Goal: Navigation & Orientation: Understand site structure

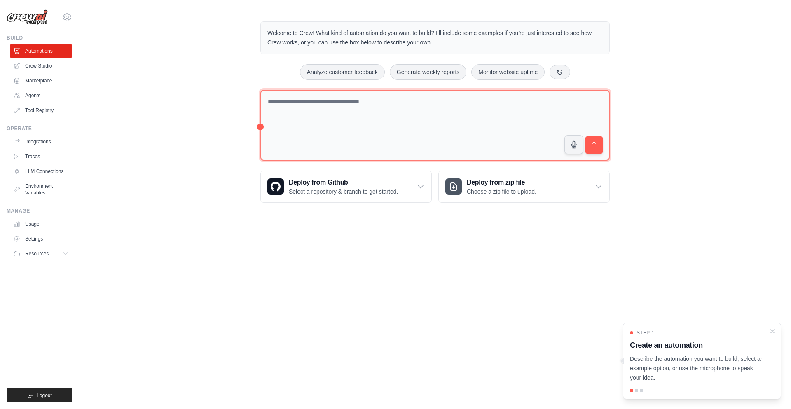
click at [409, 106] on textarea at bounding box center [434, 125] width 349 height 71
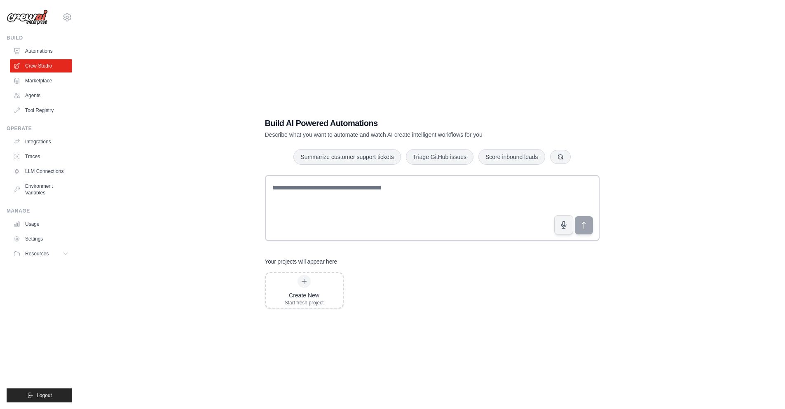
click at [61, 74] on link "Marketplace" at bounding box center [41, 80] width 62 height 13
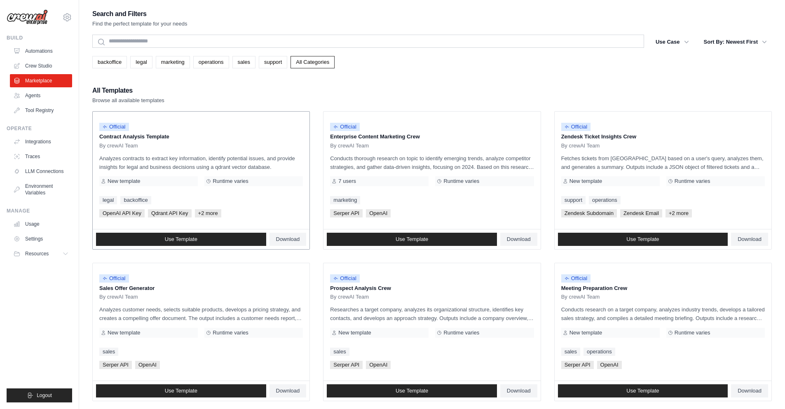
click at [237, 246] on div "Use Template Download" at bounding box center [201, 240] width 217 height 20
click at [125, 134] on p "Contract Analysis Template" at bounding box center [201, 137] width 204 height 8
click at [127, 143] on span "By crewAI Team" at bounding box center [118, 146] width 39 height 7
click at [135, 138] on p "Contract Analysis Template" at bounding box center [201, 137] width 204 height 8
click at [138, 136] on p "Contract Analysis Template" at bounding box center [201, 137] width 204 height 8
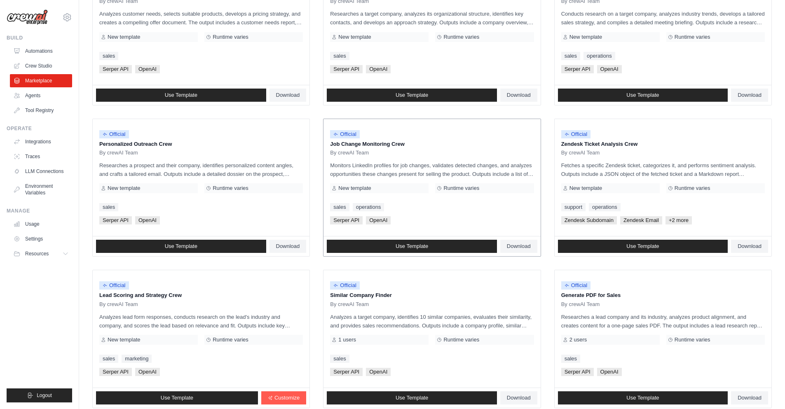
scroll to position [297, 0]
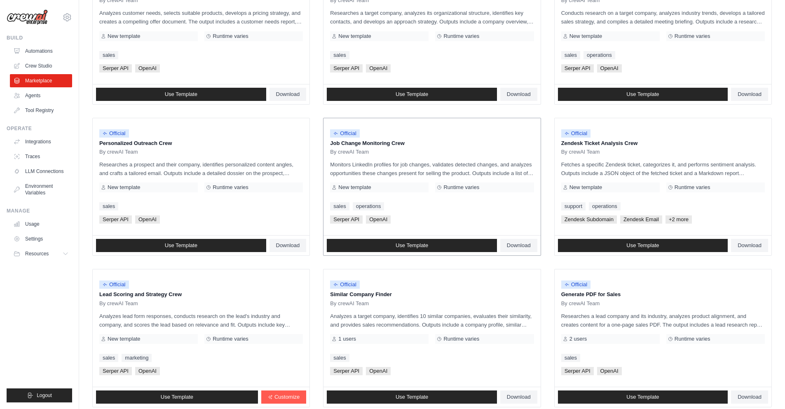
click at [361, 139] on p "Job Change Monitoring Crew" at bounding box center [432, 143] width 204 height 8
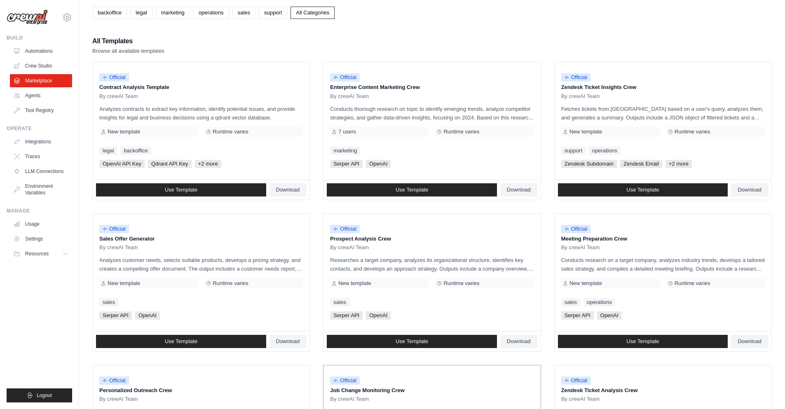
scroll to position [0, 0]
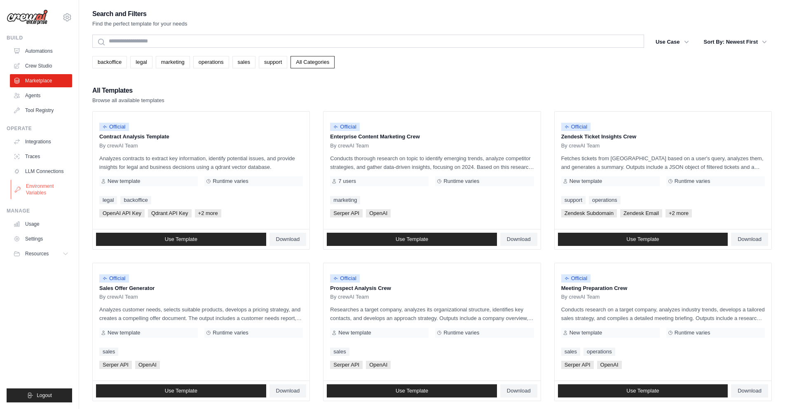
click at [39, 190] on link "Environment Variables" at bounding box center [42, 190] width 62 height 20
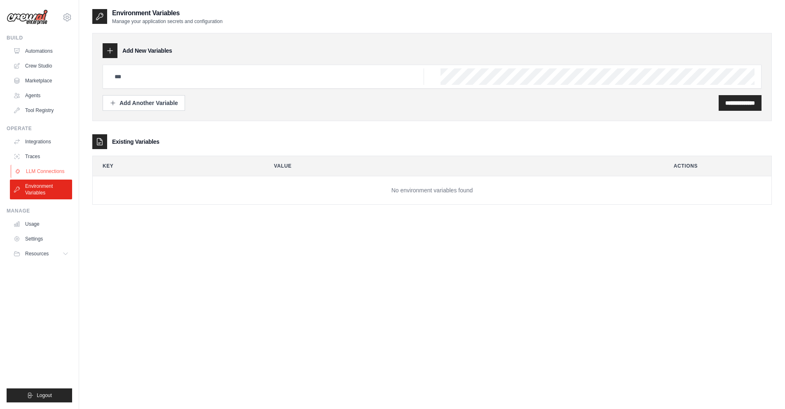
click at [43, 174] on link "LLM Connections" at bounding box center [42, 171] width 62 height 13
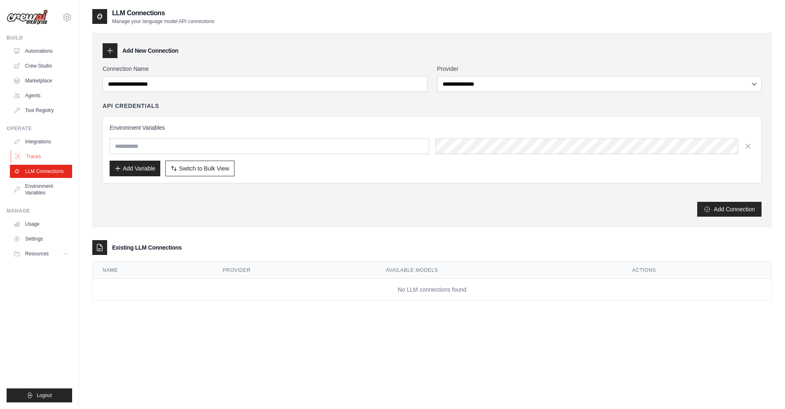
click at [52, 155] on link "Traces" at bounding box center [42, 156] width 62 height 13
